Goal: Check status

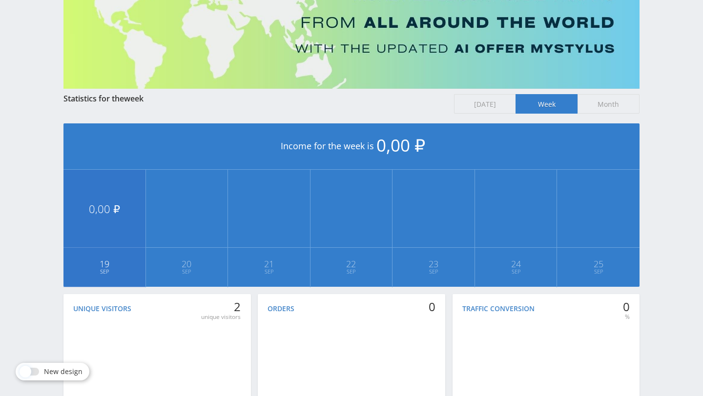
scroll to position [131, 0]
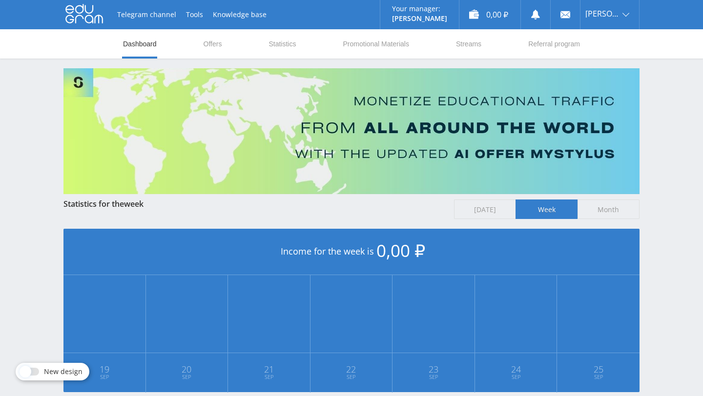
scroll to position [183, 0]
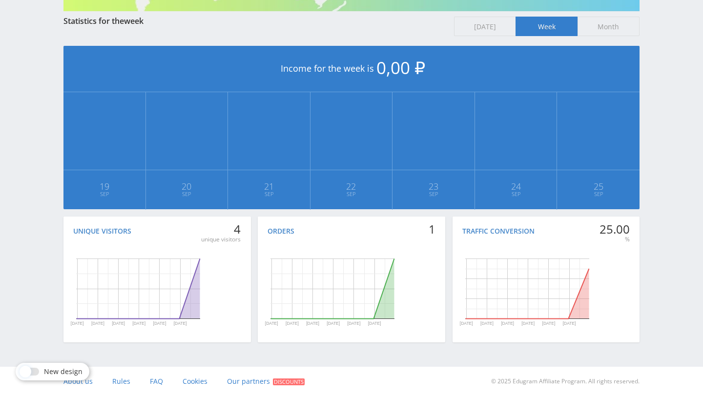
click at [281, 231] on div "Orders" at bounding box center [281, 232] width 27 height 8
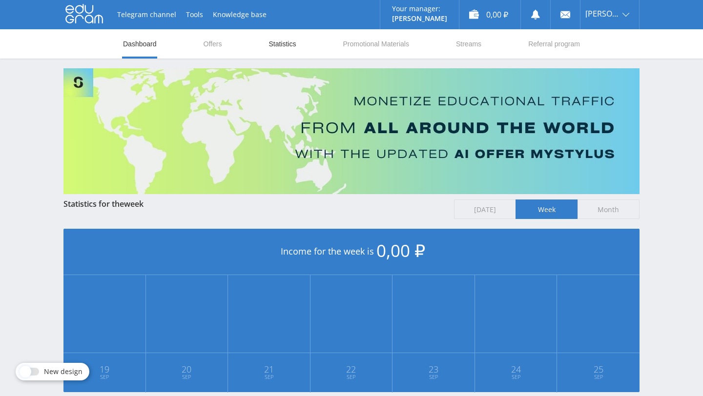
click at [296, 47] on link "Statistics" at bounding box center [282, 43] width 29 height 29
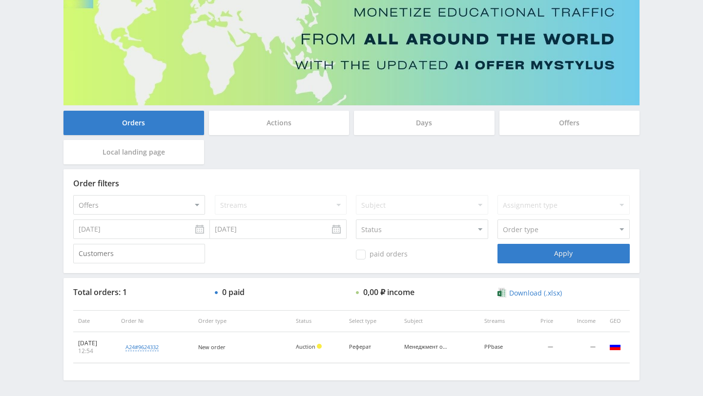
scroll to position [126, 0]
